Goal: Task Accomplishment & Management: Manage account settings

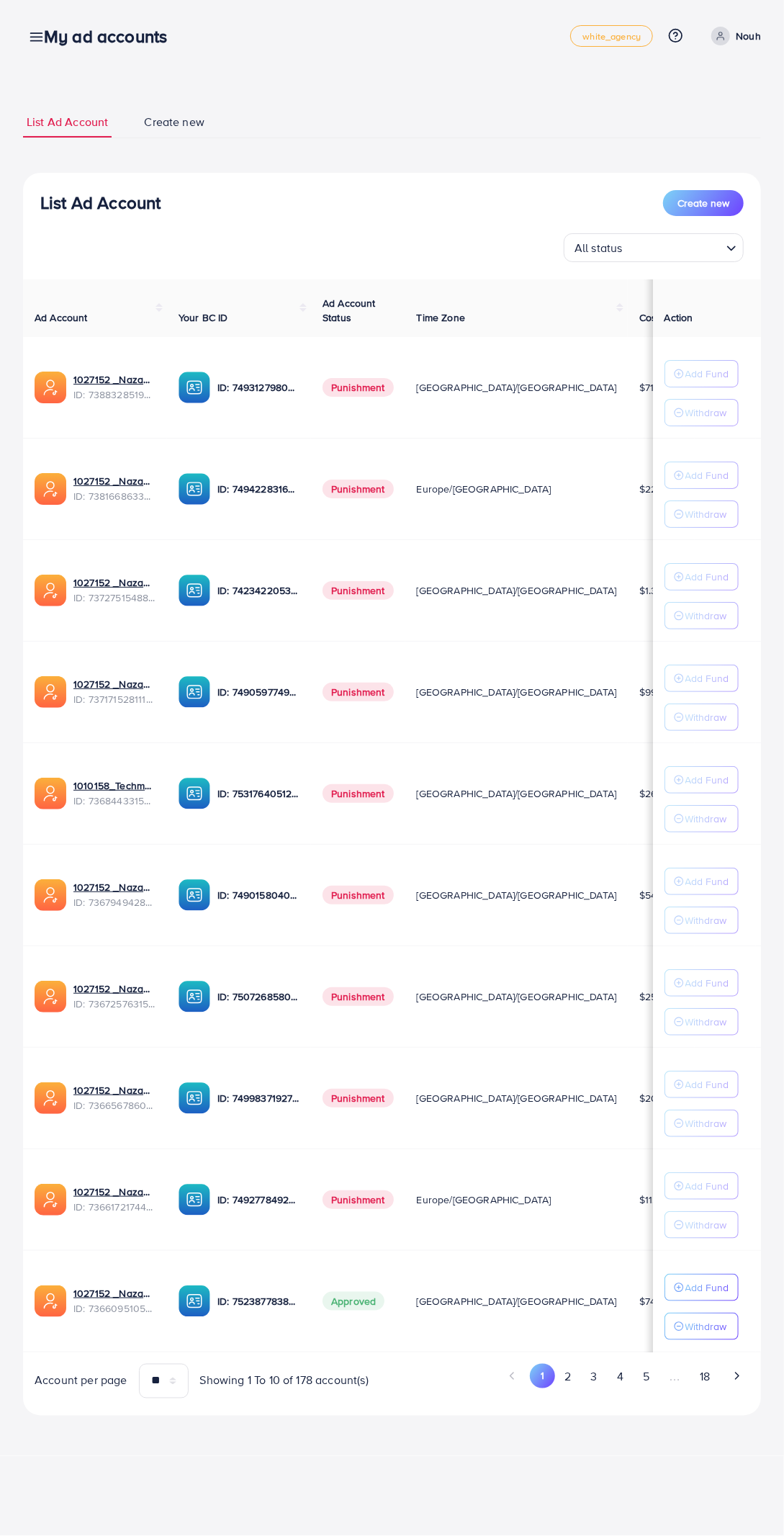
click at [705, 1383] on button "18" at bounding box center [705, 1377] width 30 height 27
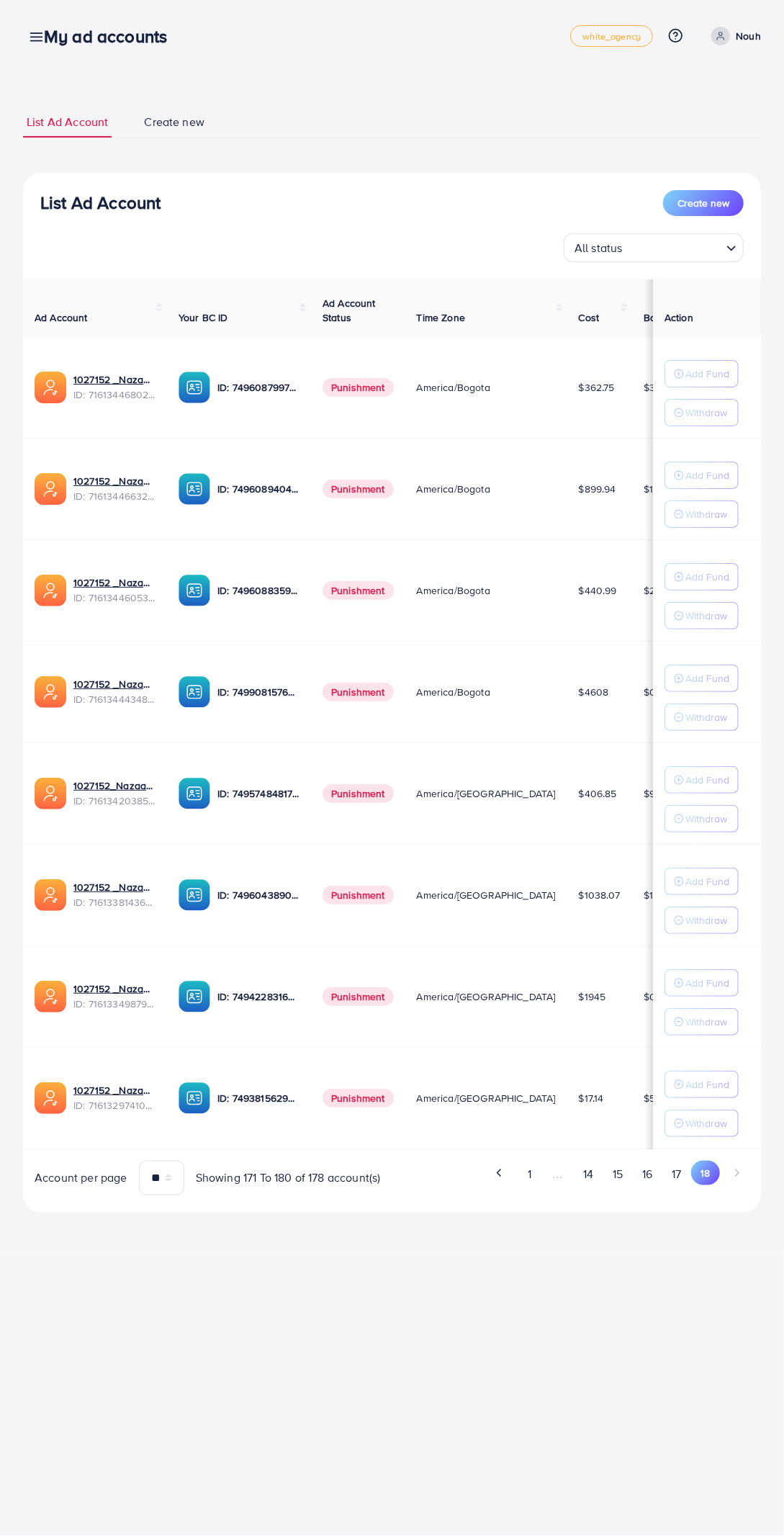
click at [586, 1172] on button "14" at bounding box center [588, 1174] width 30 height 27
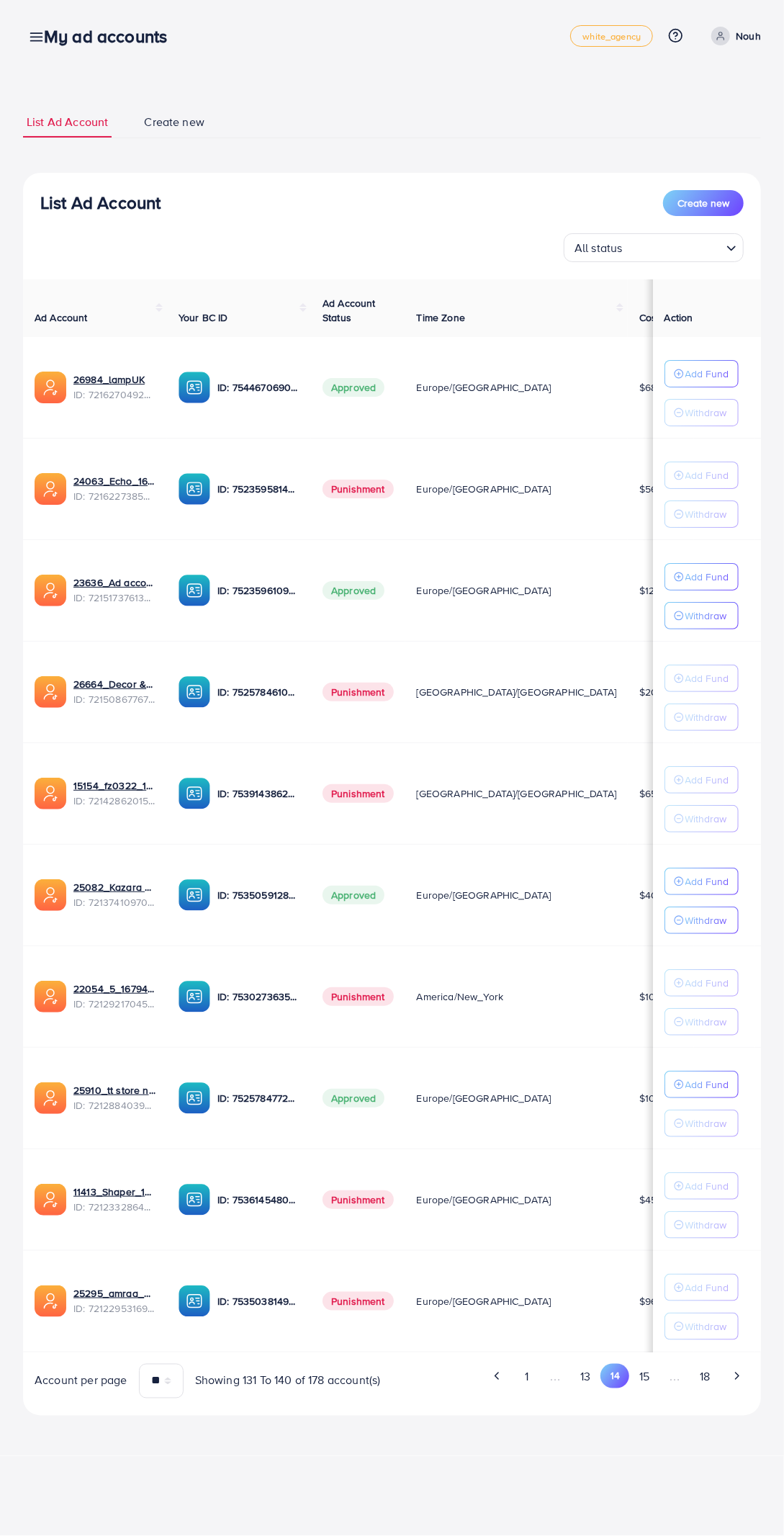
click at [588, 1379] on button "13" at bounding box center [585, 1377] width 30 height 27
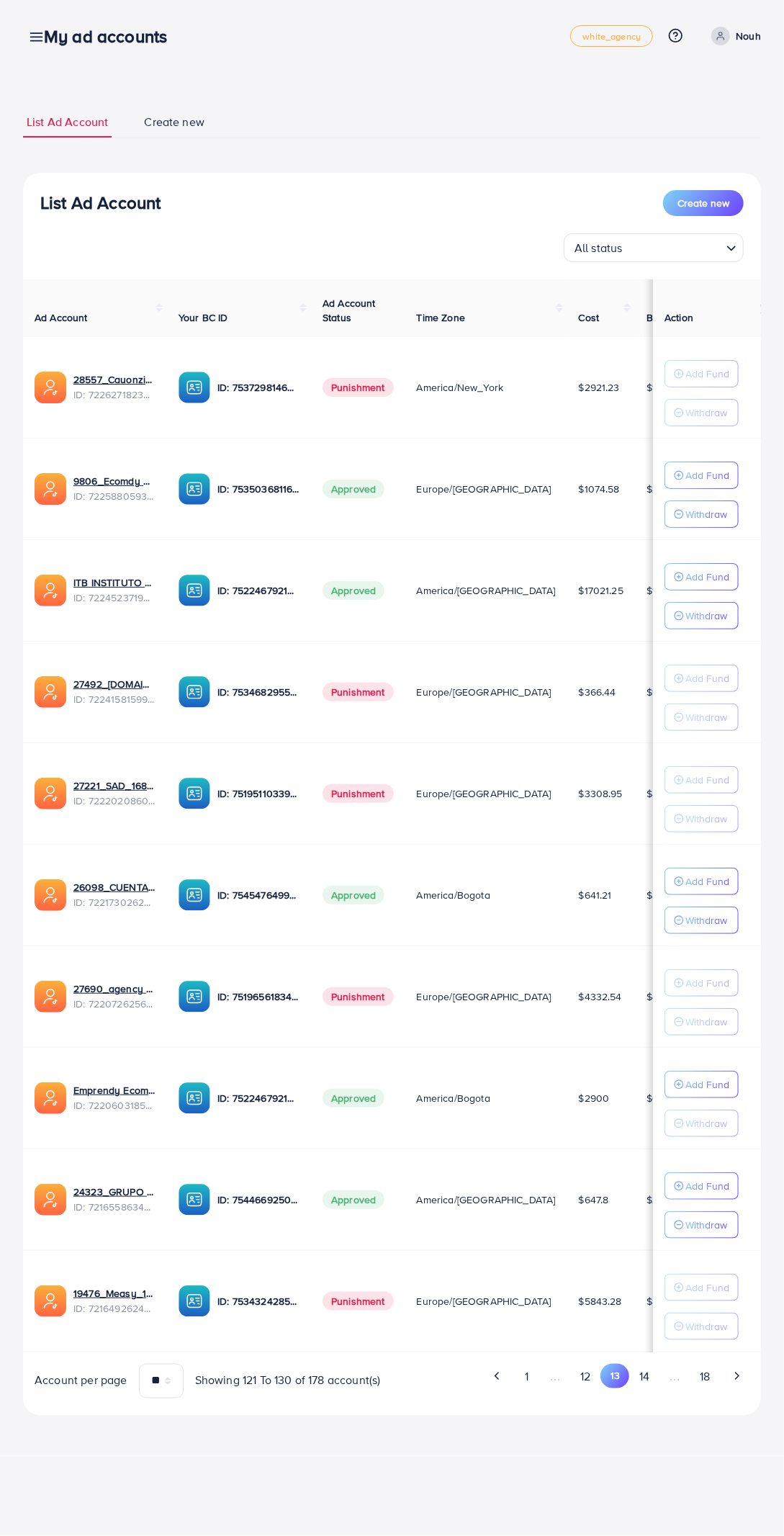
click at [616, 1380] on button "13" at bounding box center [614, 1376] width 29 height 24
click at [589, 1383] on button "12" at bounding box center [585, 1377] width 30 height 27
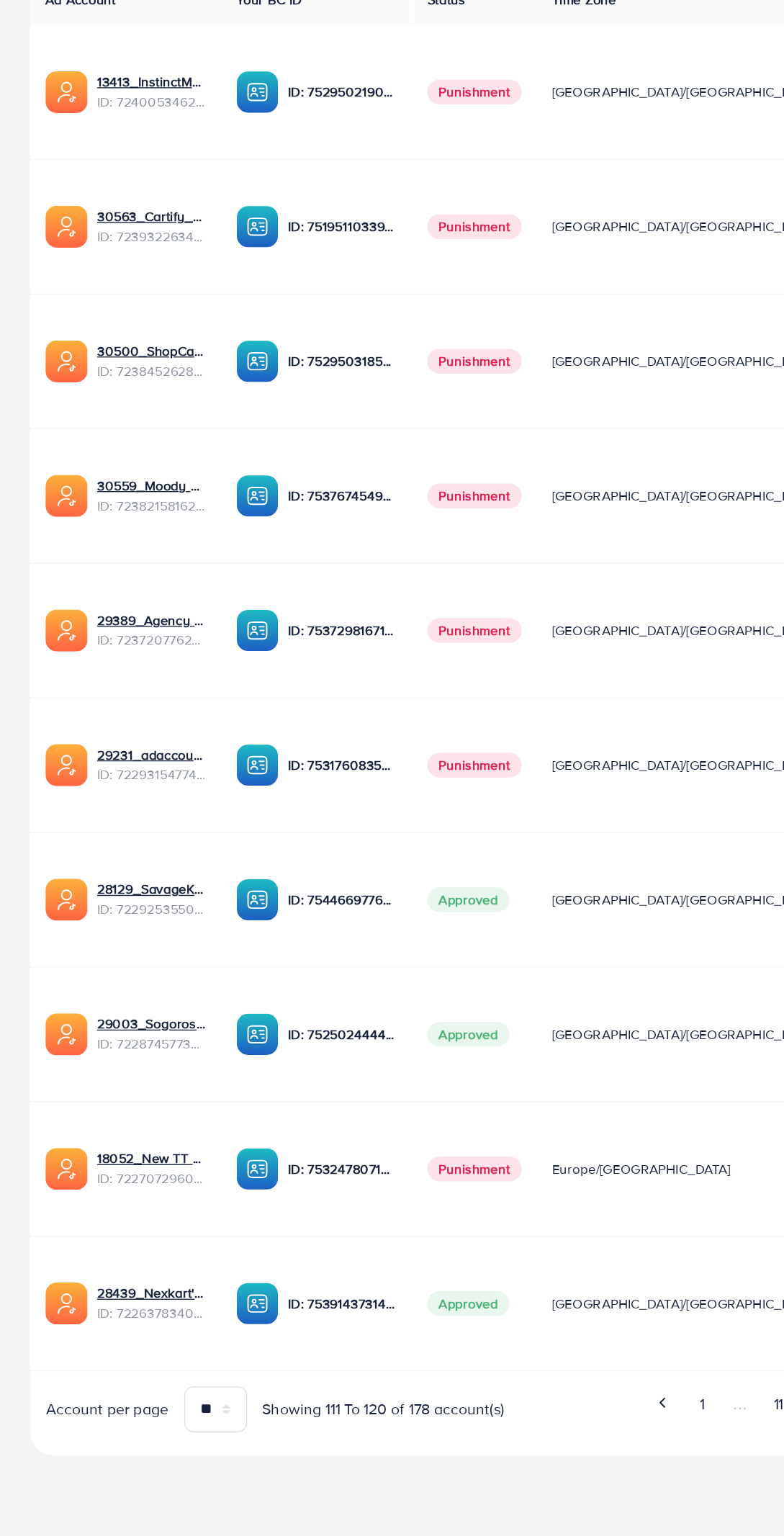
scroll to position [0, 187]
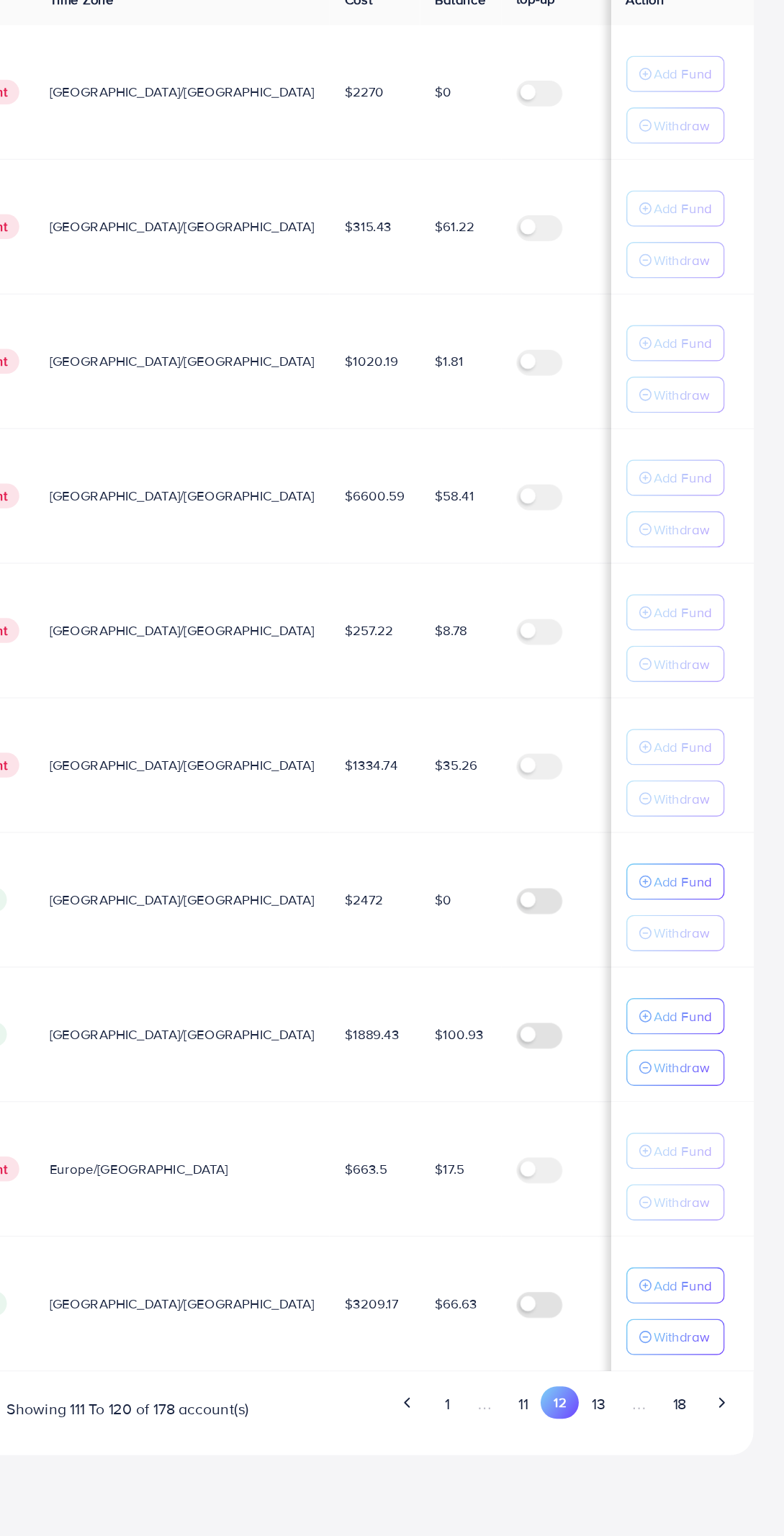
click at [678, 983] on line "button" at bounding box center [679, 983] width 4 height 0
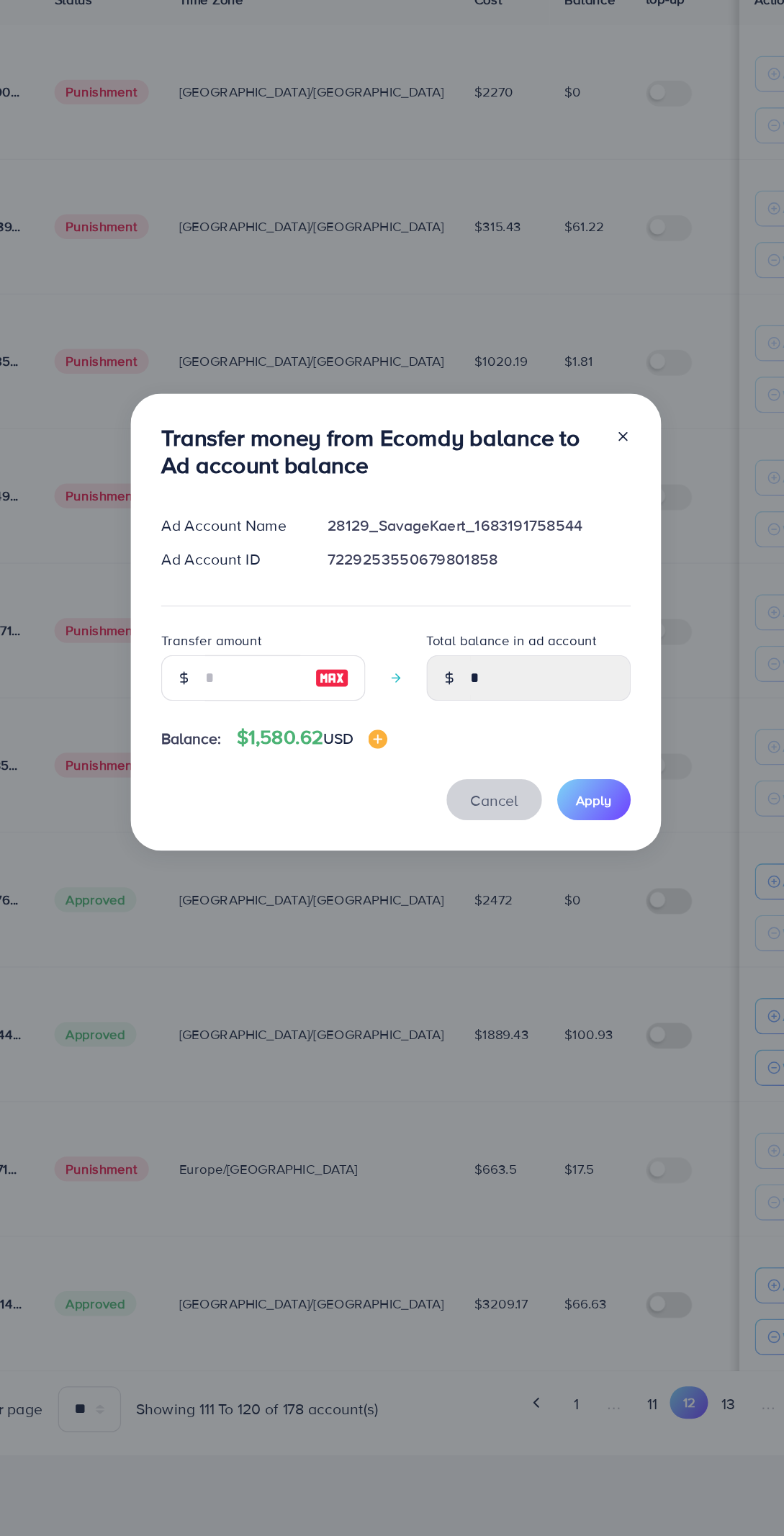
click at [452, 917] on span "Cancel" at bounding box center [468, 922] width 36 height 16
